Goal: Task Accomplishment & Management: Complete application form

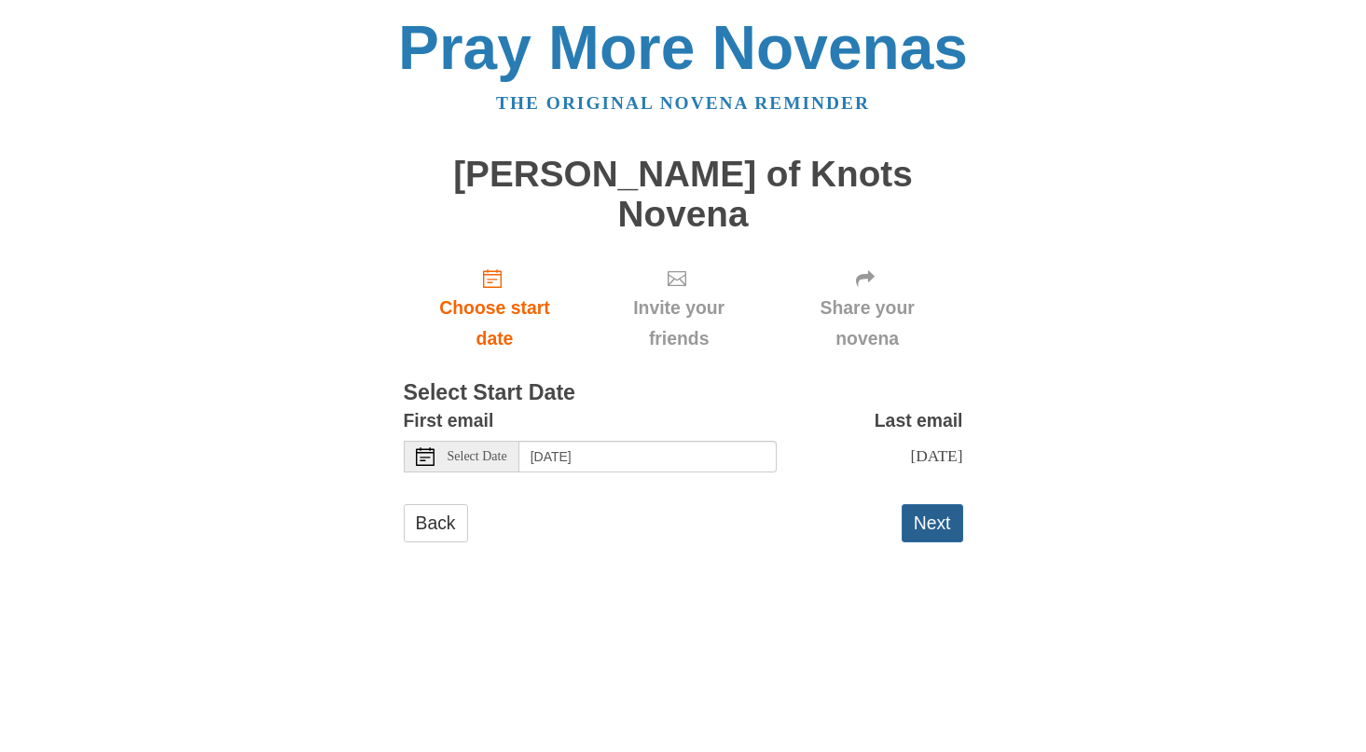
click at [932, 504] on button "Next" at bounding box center [933, 523] width 62 height 38
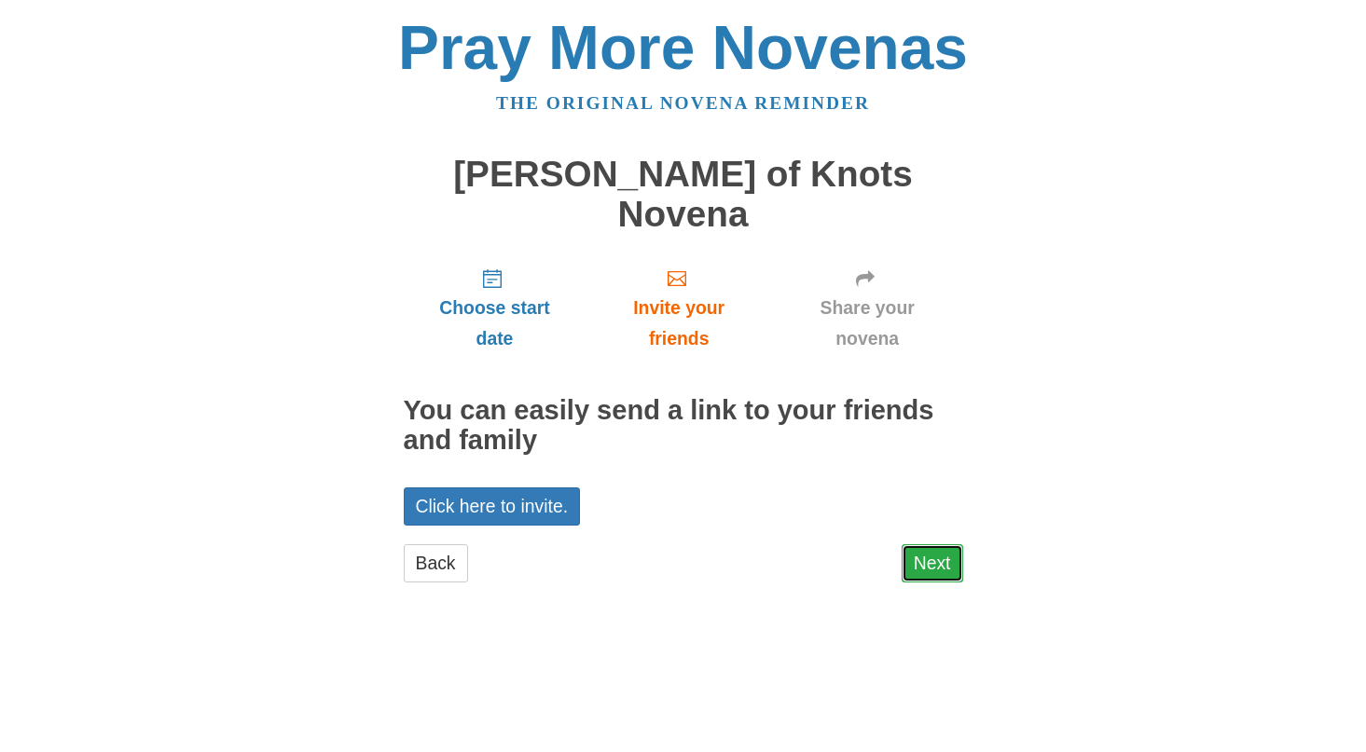
click at [937, 544] on link "Next" at bounding box center [933, 563] width 62 height 38
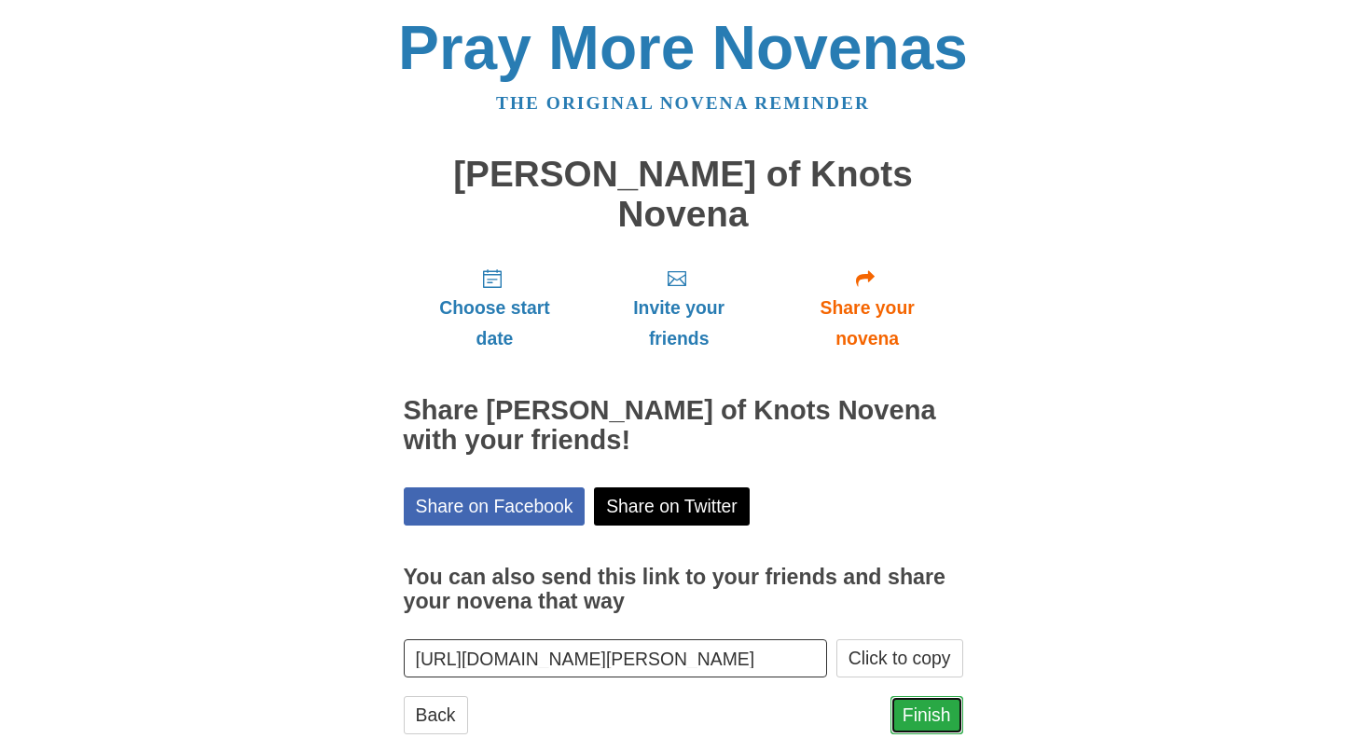
click at [929, 696] on link "Finish" at bounding box center [926, 715] width 73 height 38
